Goal: Information Seeking & Learning: Learn about a topic

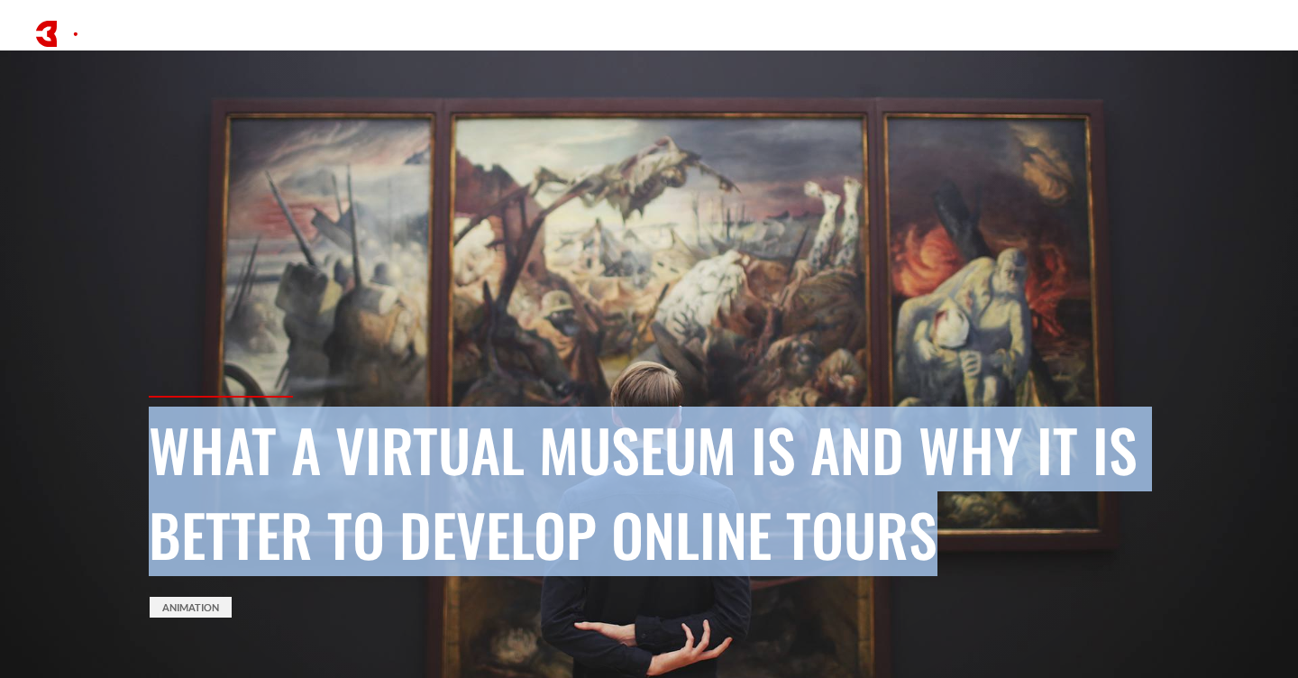
drag, startPoint x: 151, startPoint y: 447, endPoint x: 934, endPoint y: 515, distance: 785.4
click at [934, 515] on h1 "What a Virtual Museum Is And Why It Is Better To Develop Online Tours" at bounding box center [649, 491] width 1001 height 169
copy h1 "What a Virtual Museum Is And Why It Is Better To Develop Online Tours"
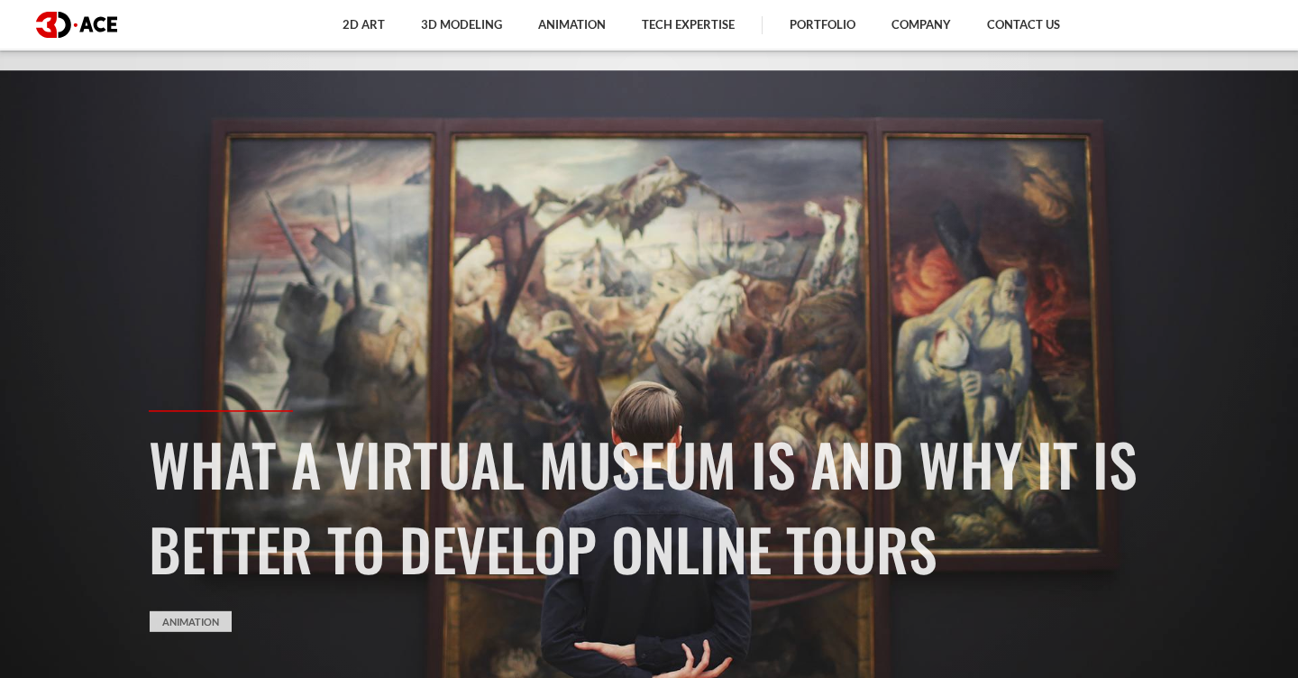
scroll to position [605, 0]
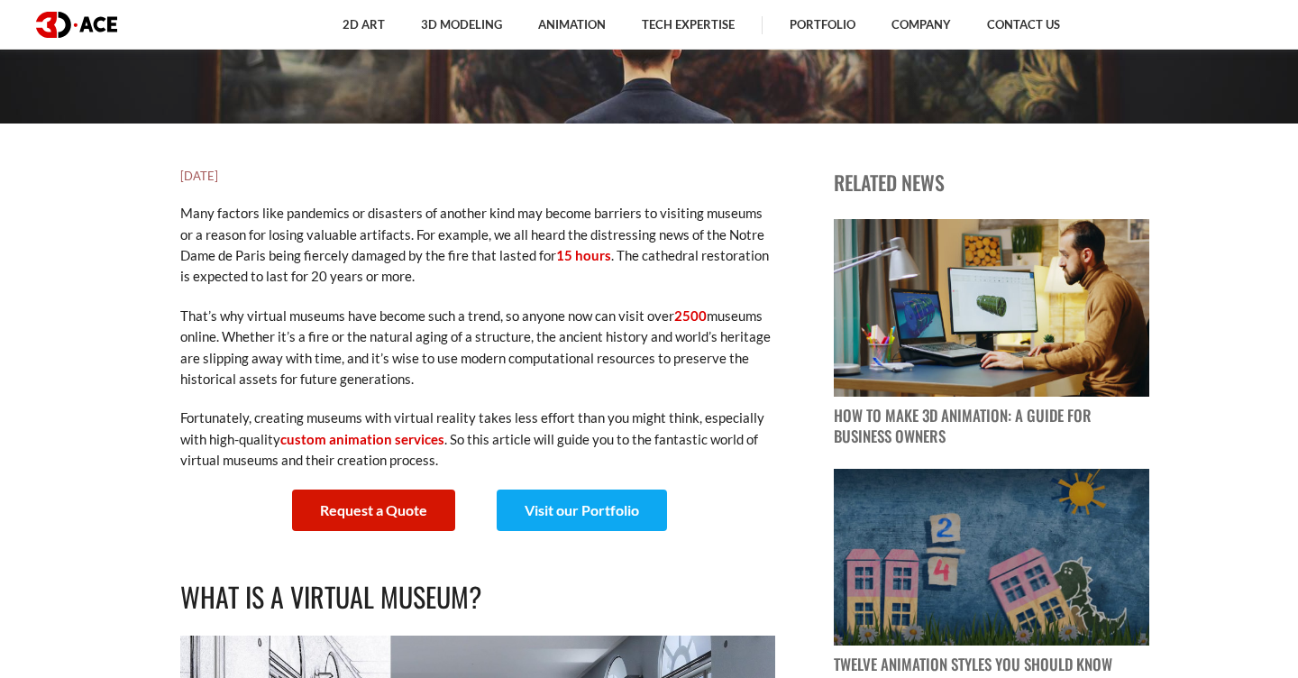
click at [236, 260] on p "Many factors like pandemics or disasters of another kind may become barriers to…" at bounding box center [477, 245] width 595 height 85
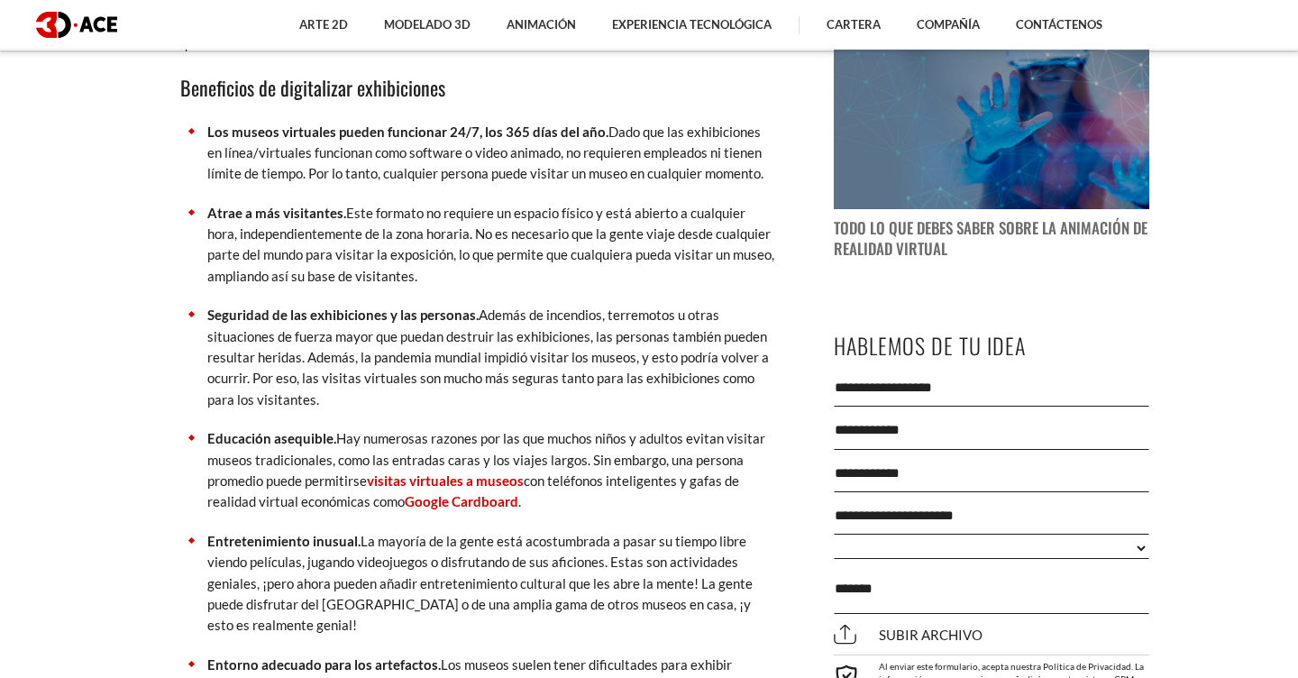
scroll to position [1771, 0]
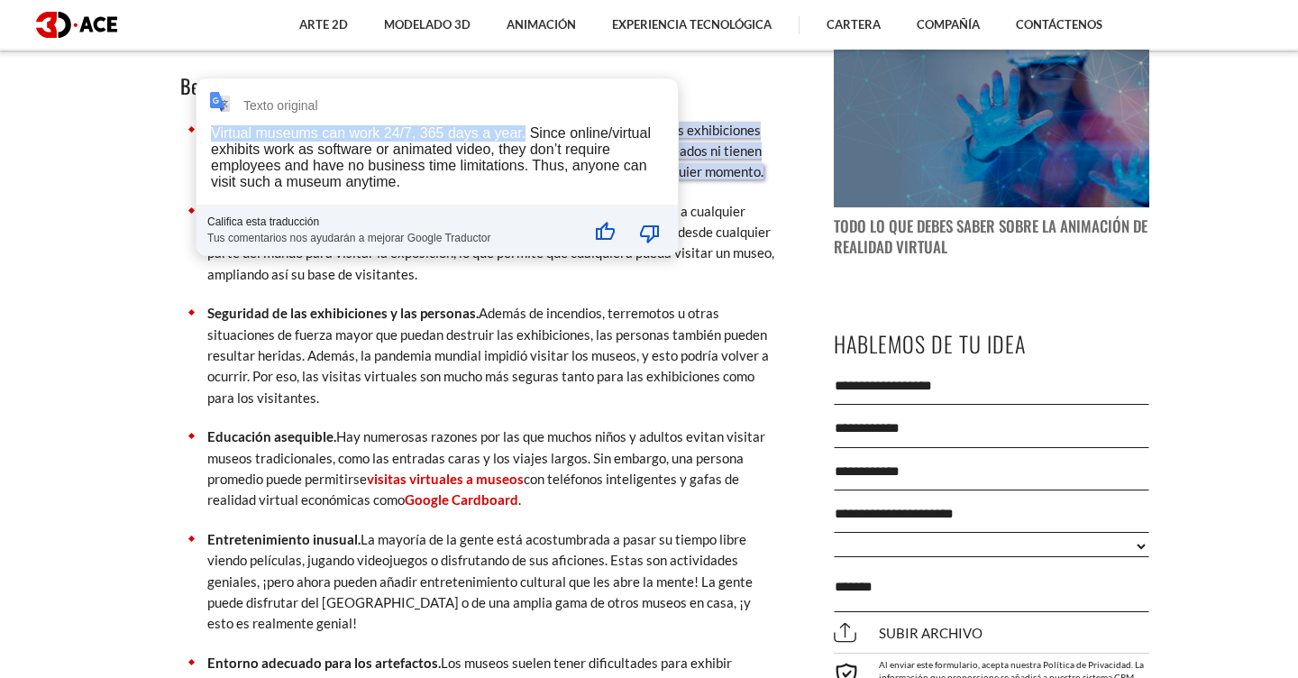
drag, startPoint x: 207, startPoint y: 119, endPoint x: 527, endPoint y: 125, distance: 320.1
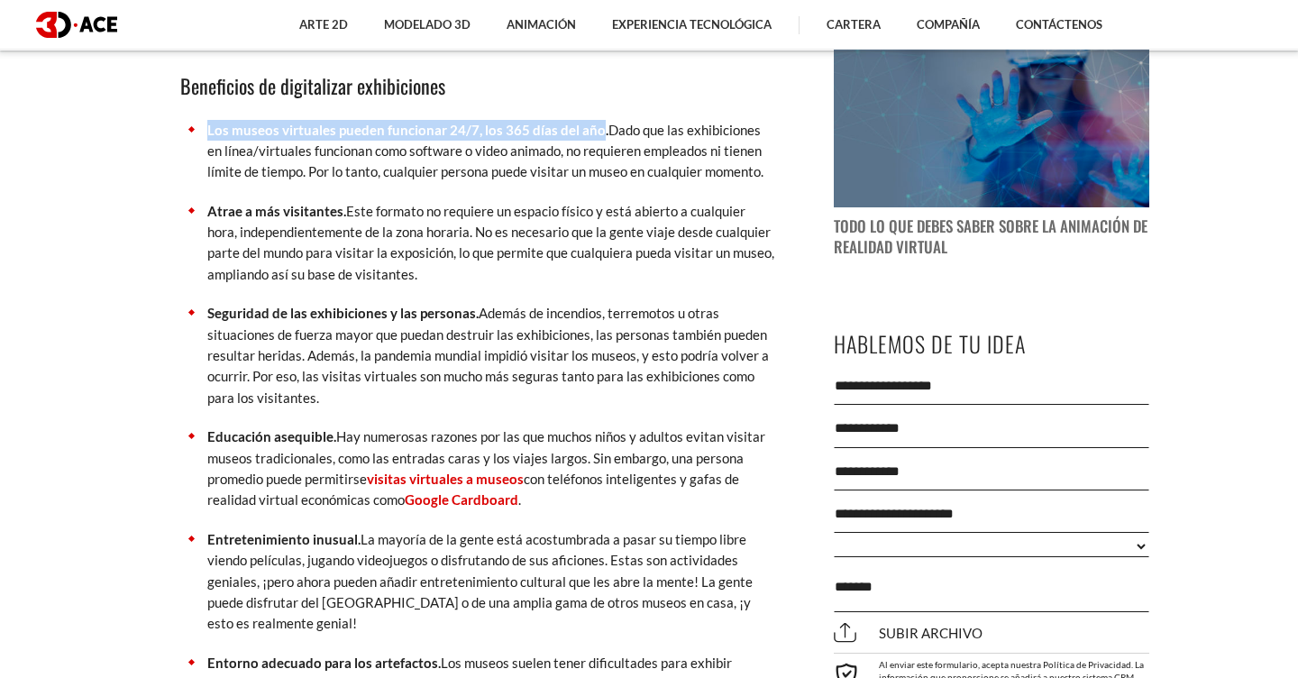
drag, startPoint x: 178, startPoint y: 123, endPoint x: 594, endPoint y: 114, distance: 416.6
copy font "Los museos virtuales pueden funcionar 24/7, los 365 días del año"
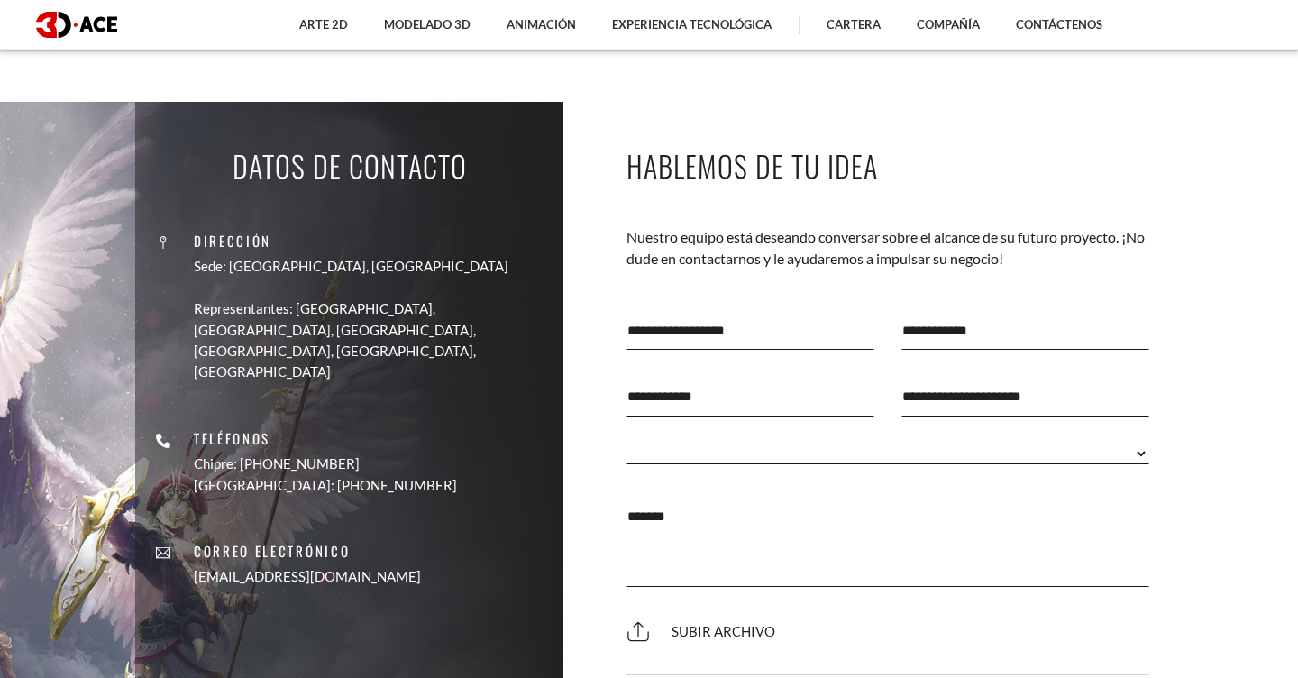
scroll to position [5872, 0]
